Goal: Information Seeking & Learning: Learn about a topic

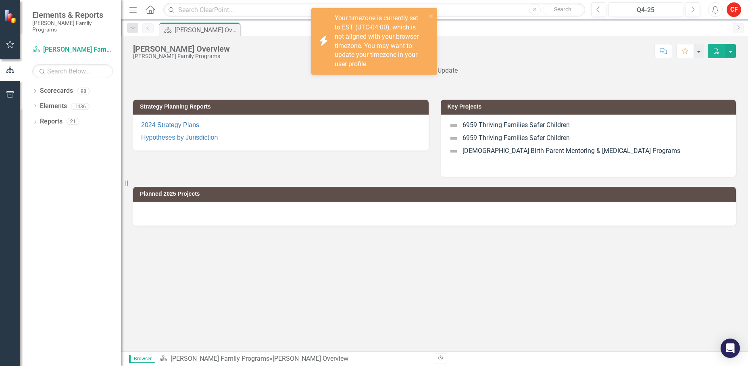
click at [311, 212] on div at bounding box center [434, 213] width 603 height 23
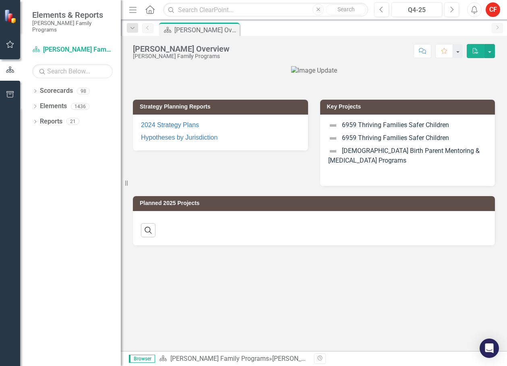
click at [37, 89] on icon "Dropdown" at bounding box center [35, 91] width 6 height 4
click at [40, 104] on icon "Dropdown" at bounding box center [39, 106] width 6 height 5
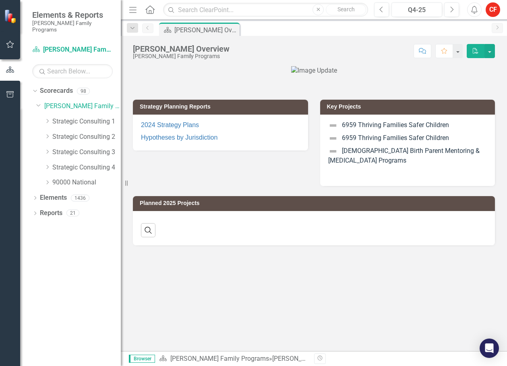
click at [52, 164] on div "Dropdown" at bounding box center [48, 167] width 8 height 7
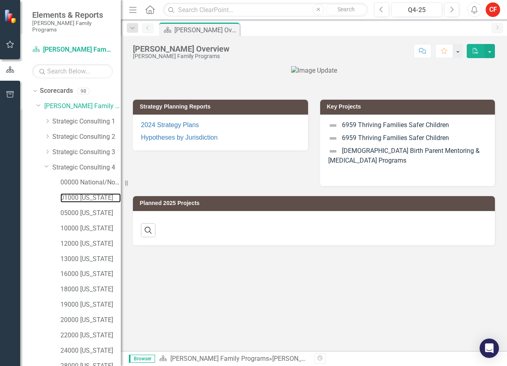
click at [85, 193] on link "01000 [US_STATE]" at bounding box center [90, 197] width 60 height 9
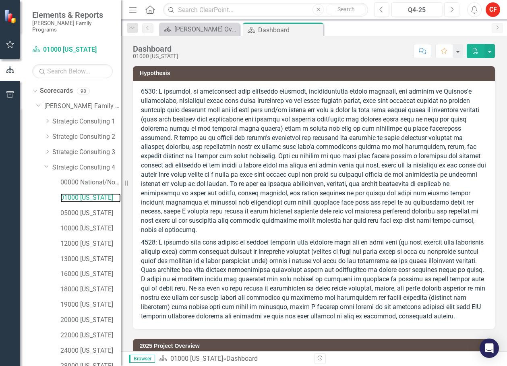
scroll to position [94, 0]
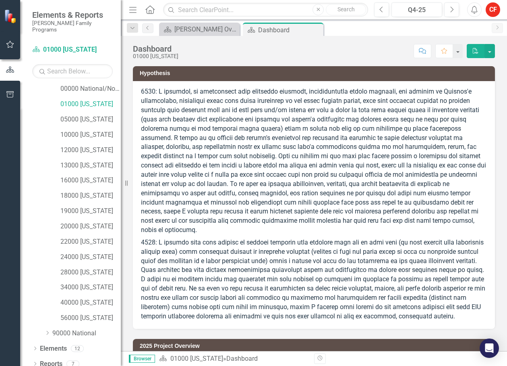
click at [39, 358] on div "Dropdown Reports 7" at bounding box center [76, 364] width 89 height 15
click at [36, 362] on icon "Dropdown" at bounding box center [35, 364] width 6 height 4
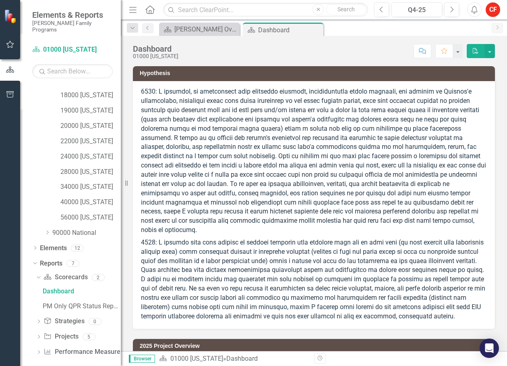
click at [43, 334] on div "Dropdown Project Projects 5" at bounding box center [78, 337] width 85 height 15
click at [41, 335] on icon "Dropdown" at bounding box center [39, 337] width 6 height 4
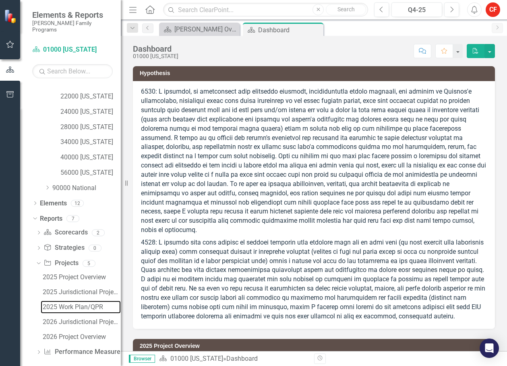
click at [82, 303] on div "2025 Work Plan/QPR" at bounding box center [82, 306] width 78 height 7
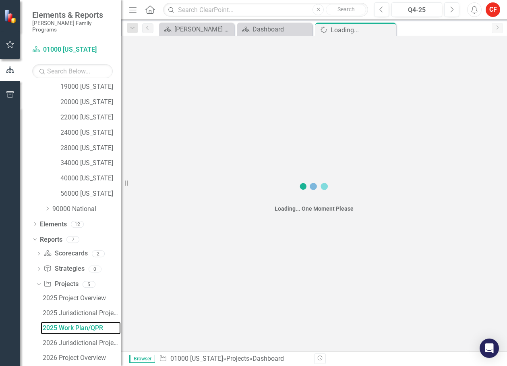
scroll to position [180, 0]
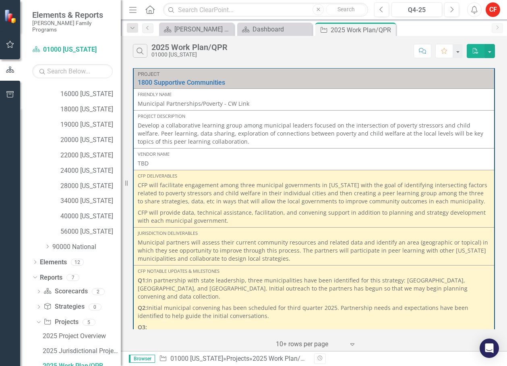
click at [303, 206] on p "CFP will facilitate engagement among three municipal governments in [US_STATE] …" at bounding box center [314, 194] width 353 height 26
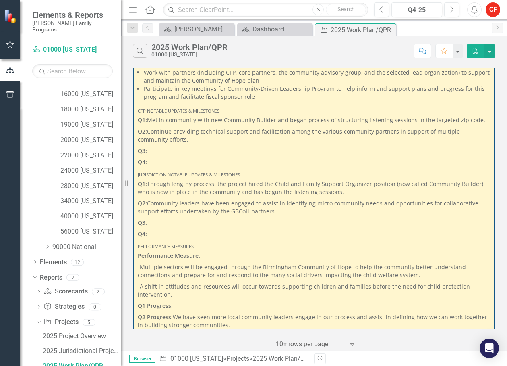
scroll to position [616, 0]
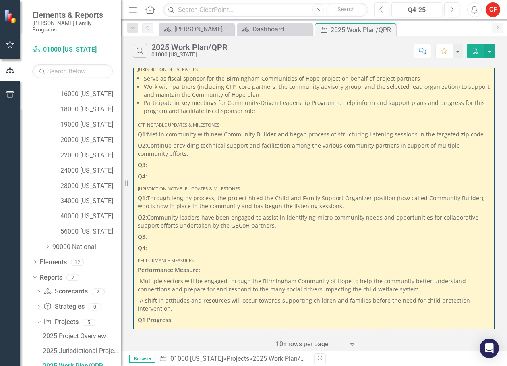
click at [317, 194] on p "Q1: Through lengthy process, the project hired the Child and Family Support Org…" at bounding box center [314, 203] width 353 height 18
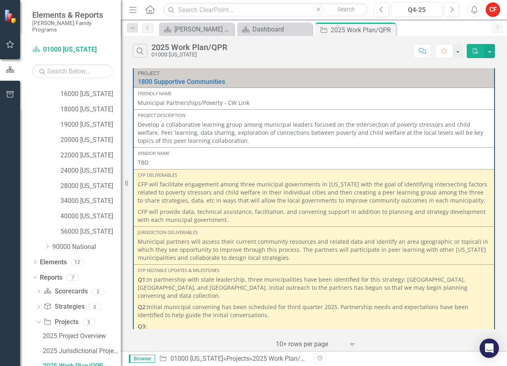
scroll to position [0, 0]
click at [497, 128] on div "Project 1800 Supportive Communities Link Open Element Friendly Name Municipal P…" at bounding box center [314, 208] width 387 height 285
click at [367, 47] on div "Search 2025 Work Plan/QPR 01000 [US_STATE]" at bounding box center [271, 51] width 277 height 14
click at [492, 51] on button "button" at bounding box center [490, 51] width 10 height 14
click at [374, 50] on div "Search 2025 Work Plan/QPR 01000 [US_STATE]" at bounding box center [271, 51] width 277 height 14
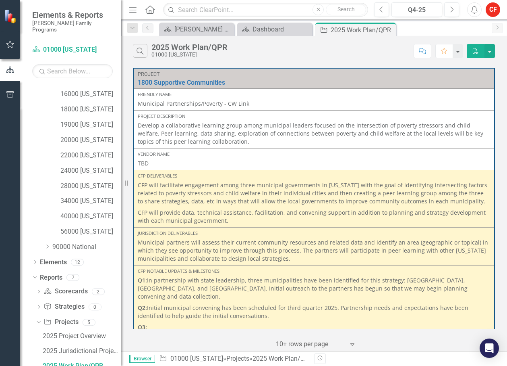
click at [335, 56] on div "Search 2025 Work Plan/QPR 01000 [US_STATE]" at bounding box center [271, 51] width 277 height 14
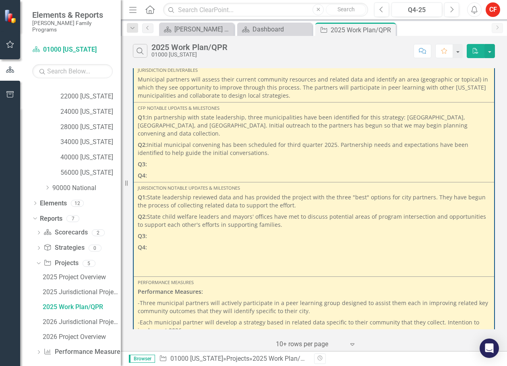
scroll to position [242, 0]
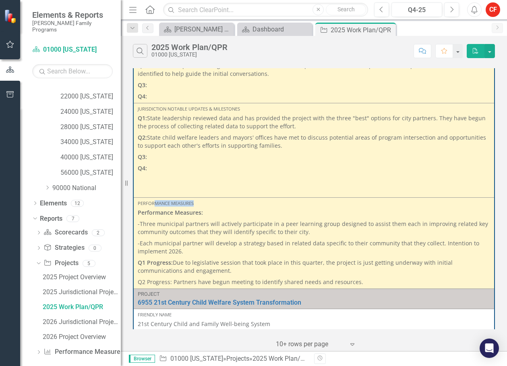
drag, startPoint x: 202, startPoint y: 195, endPoint x: 156, endPoint y: 191, distance: 46.1
click at [156, 198] on td "Performance Measures Performance Measures: -Three municipal partners will activ…" at bounding box center [314, 243] width 362 height 91
drag, startPoint x: 156, startPoint y: 191, endPoint x: 217, endPoint y: 214, distance: 65.7
click at [217, 218] on p "-Three municipal partners will actively participate in a peer learning group de…" at bounding box center [314, 227] width 353 height 19
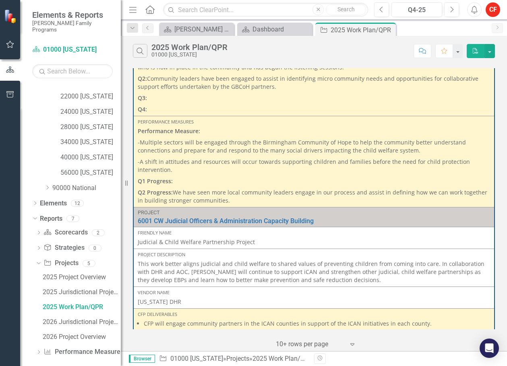
scroll to position [766, 0]
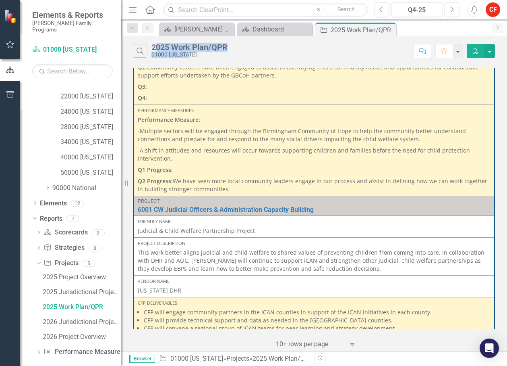
drag, startPoint x: 201, startPoint y: 59, endPoint x: 157, endPoint y: 44, distance: 45.9
click at [157, 44] on div "Search 2025 Work Plan/QPR 01000 [US_STATE] Comment Favorite PDF" at bounding box center [314, 49] width 387 height 26
drag, startPoint x: 157, startPoint y: 44, endPoint x: 202, endPoint y: 57, distance: 46.1
click at [202, 57] on div "01000 [US_STATE]" at bounding box center [190, 55] width 76 height 6
click at [303, 345] on div at bounding box center [310, 344] width 69 height 11
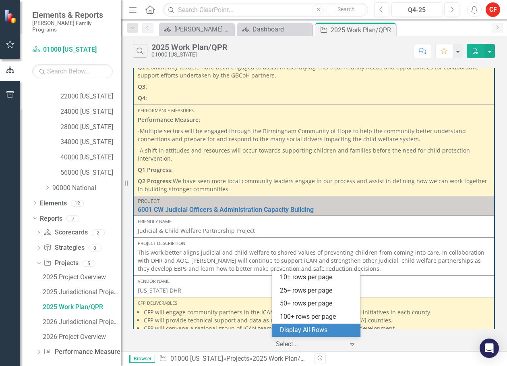
click at [298, 325] on div "Display All Rows" at bounding box center [318, 329] width 76 height 9
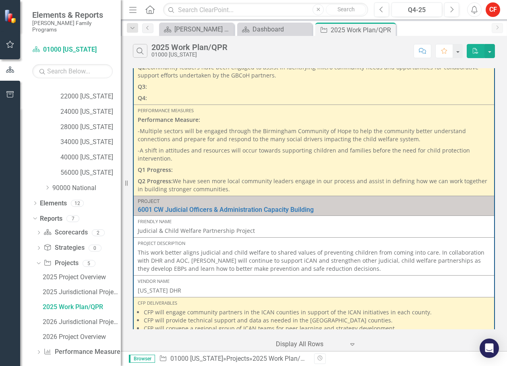
click at [295, 145] on p "-A shift in attitudes and resources will occur towards supporting children and …" at bounding box center [314, 154] width 353 height 19
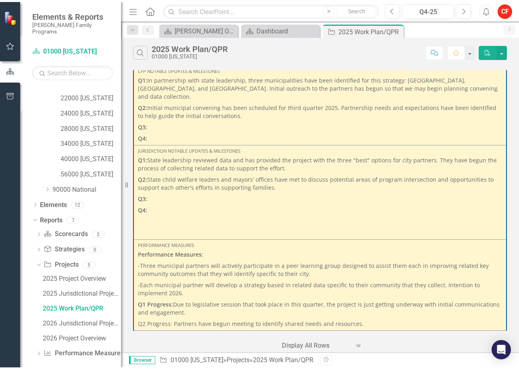
scroll to position [235, 0]
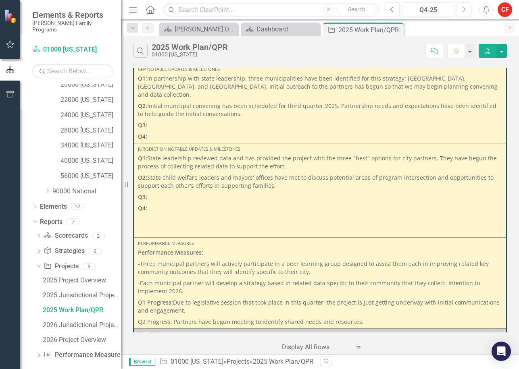
drag, startPoint x: 348, startPoint y: 54, endPoint x: 414, endPoint y: 10, distance: 78.9
click at [348, 54] on div "Search 2025 Work Plan/QPR 01000 [US_STATE]" at bounding box center [277, 51] width 288 height 14
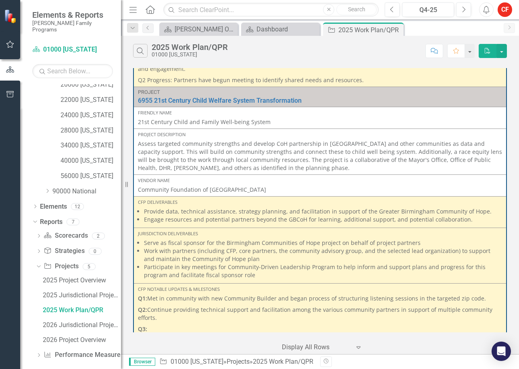
click at [512, 145] on div "Project 1800 Supportive Communities Link Open Element Friendly Name Municipal P…" at bounding box center [320, 210] width 398 height 288
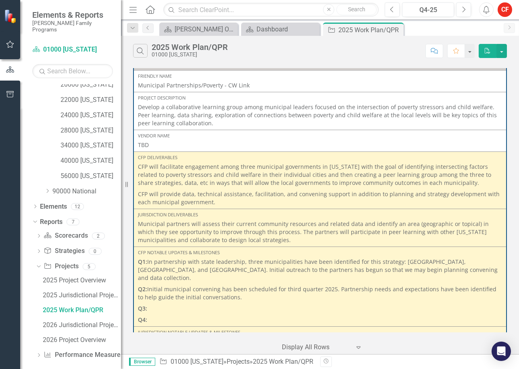
scroll to position [0, 0]
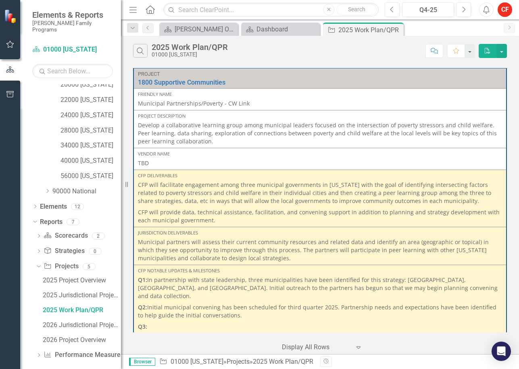
click at [518, 138] on div "Project 1800 Supportive Communities Link Open Element Friendly Name Municipal P…" at bounding box center [320, 210] width 398 height 288
click at [304, 54] on div "Search 2025 Work Plan/QPR 01000 [US_STATE]" at bounding box center [277, 51] width 288 height 14
click at [331, 55] on div "Search 2025 Work Plan/QPR 01000 [US_STATE]" at bounding box center [277, 51] width 288 height 14
click at [200, 138] on p "Develop a collaborative learning group among municipal leaders focused on the i…" at bounding box center [320, 133] width 364 height 24
